Goal: Task Accomplishment & Management: Use online tool/utility

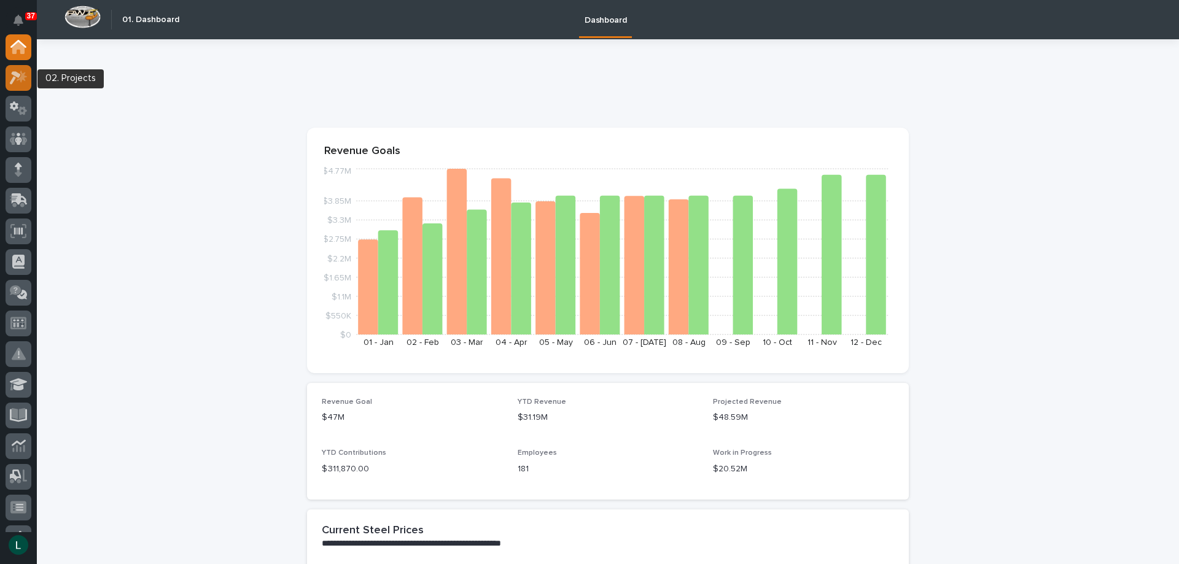
click at [25, 77] on icon at bounding box center [22, 76] width 10 height 12
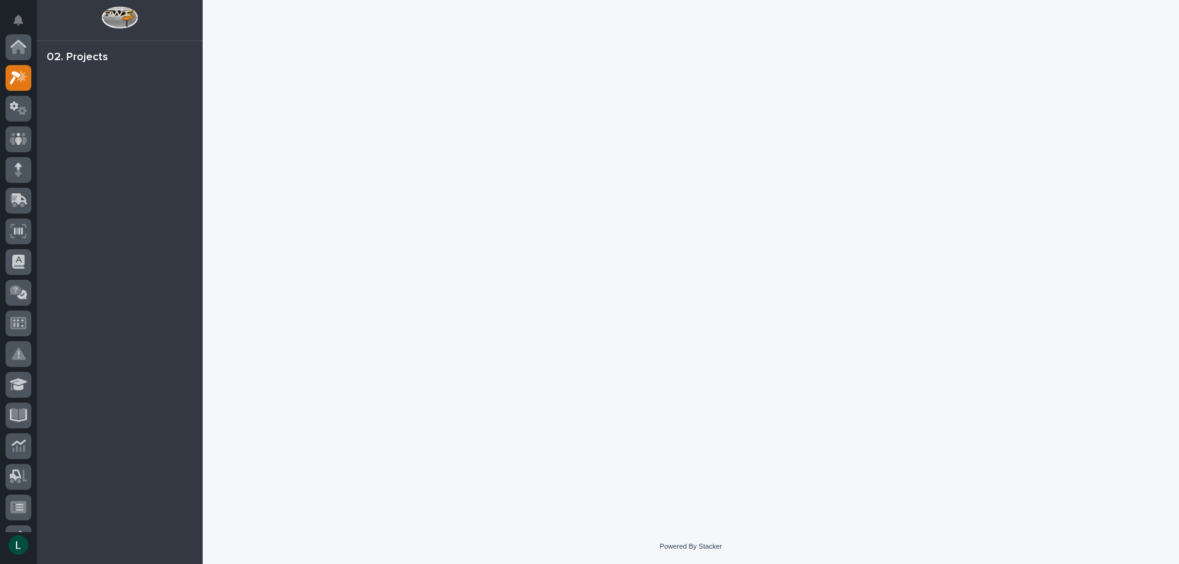
scroll to position [31, 0]
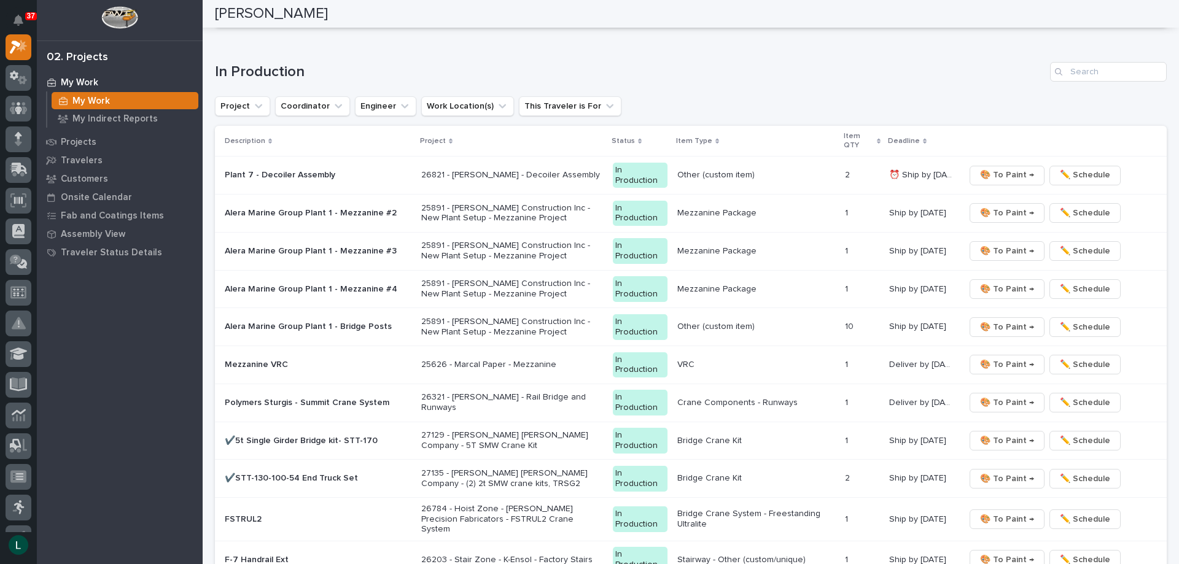
scroll to position [1105, 0]
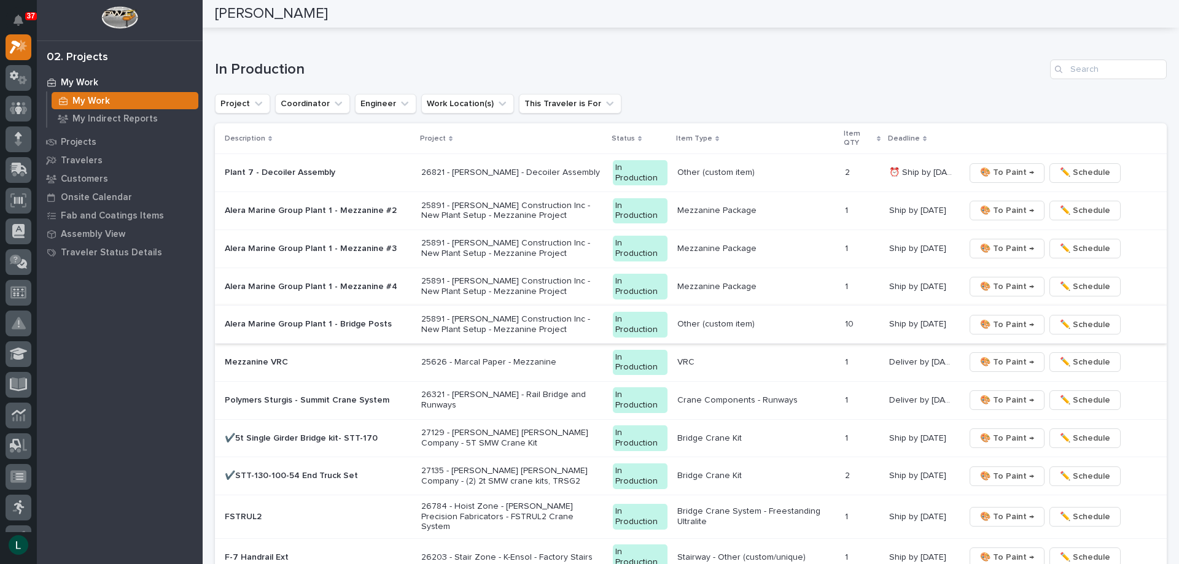
click at [997, 324] on span "🎨 To Paint →" at bounding box center [1007, 324] width 54 height 15
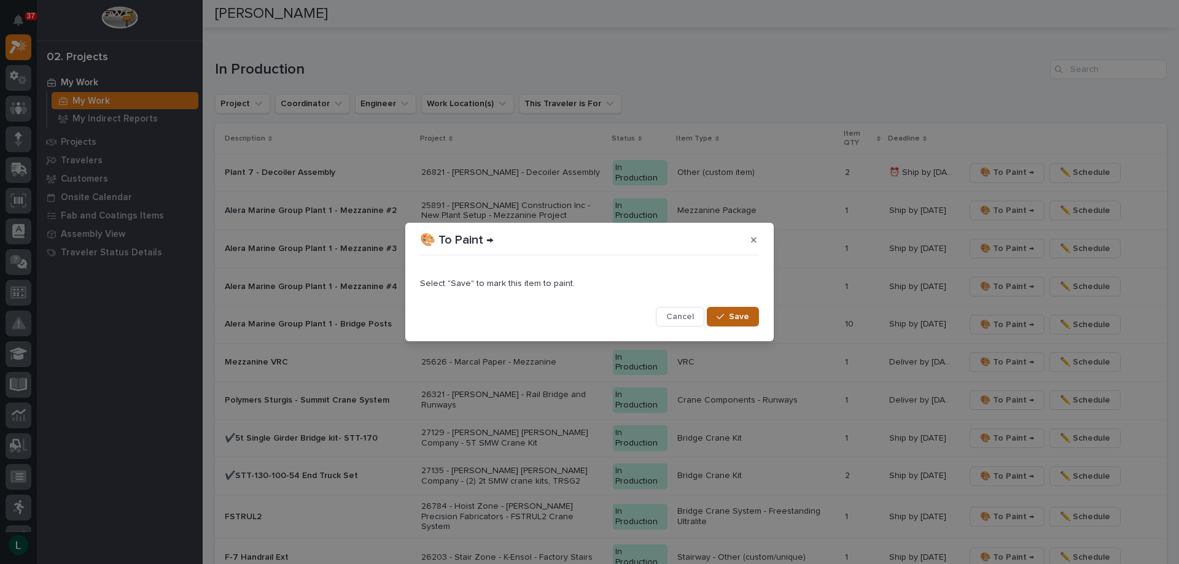
click at [723, 316] on icon "button" at bounding box center [719, 316] width 7 height 9
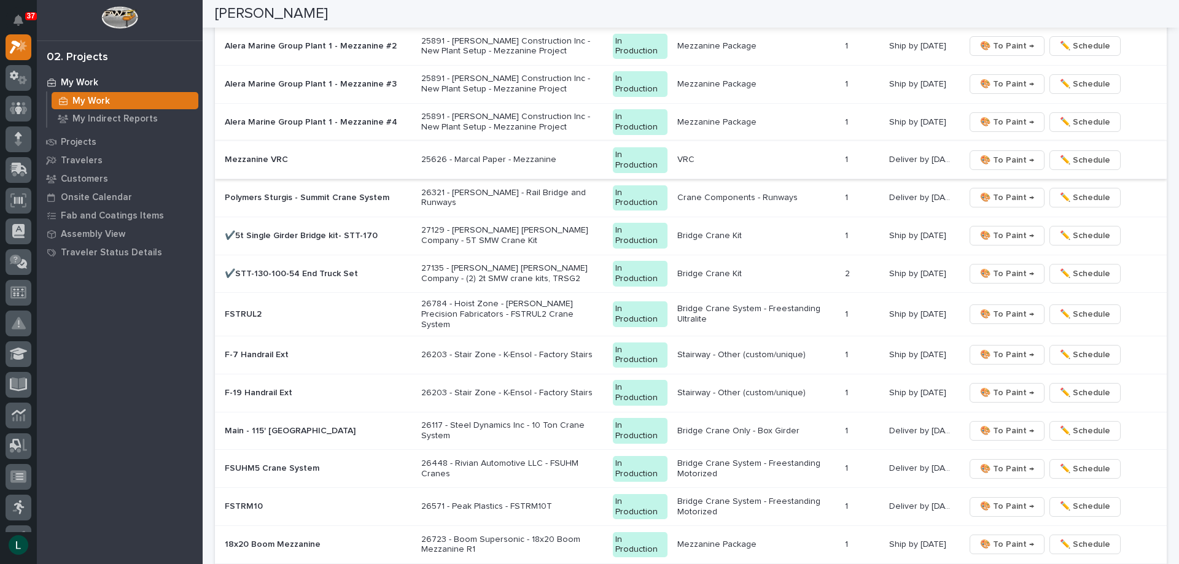
scroll to position [1270, 0]
click at [1000, 348] on span "🎨 To Paint →" at bounding box center [1007, 354] width 54 height 15
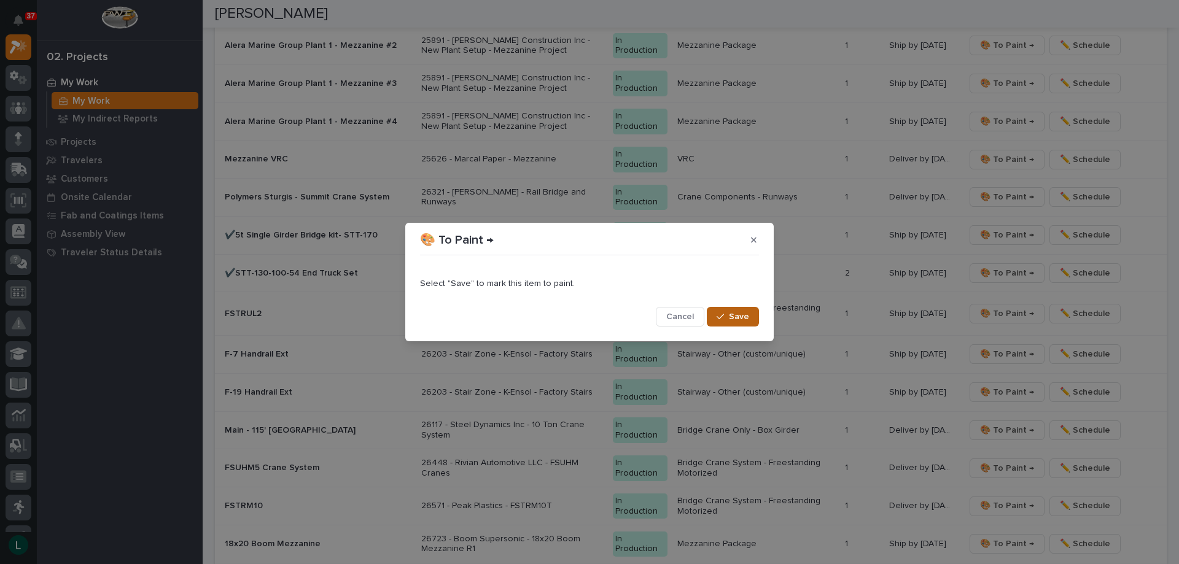
click at [741, 314] on span "Save" at bounding box center [739, 316] width 20 height 11
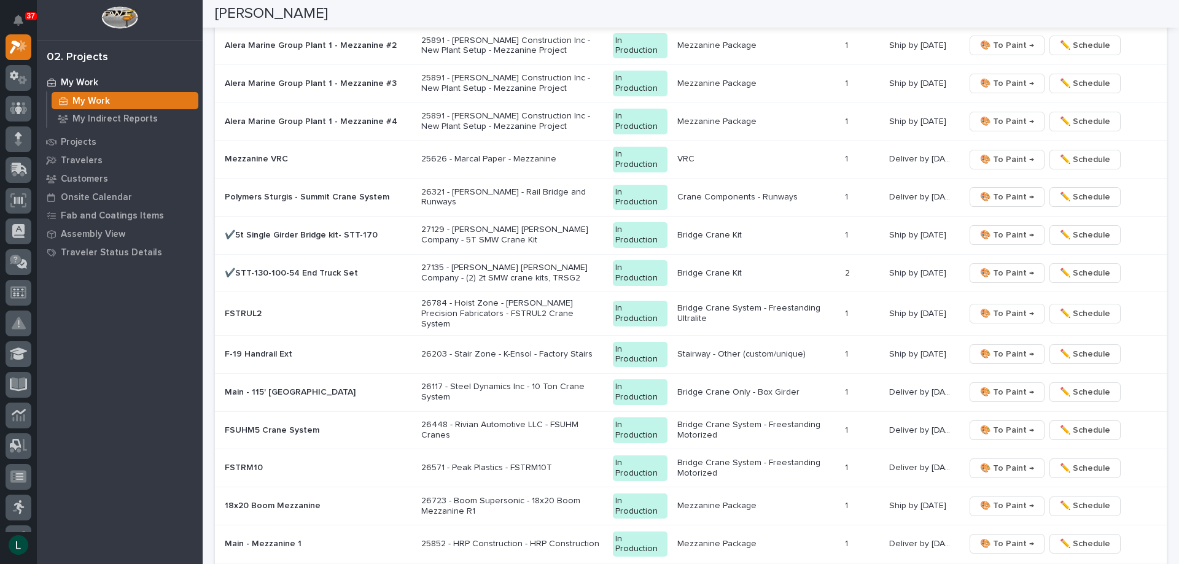
scroll to position [1251, 0]
